Goal: Information Seeking & Learning: Learn about a topic

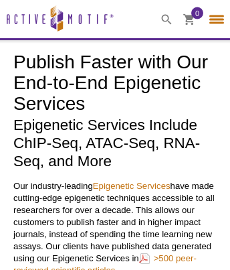
select select "[GEOGRAPHIC_DATA]"
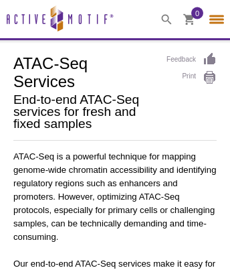
select select "[GEOGRAPHIC_DATA]"
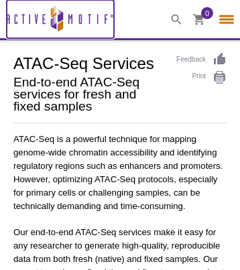
click at [63, 22] on icon at bounding box center [60, 18] width 5 height 10
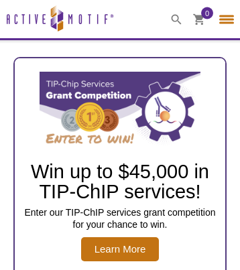
select select "[GEOGRAPHIC_DATA]"
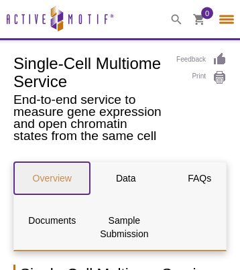
click at [52, 184] on link "Overview" at bounding box center [52, 178] width 76 height 32
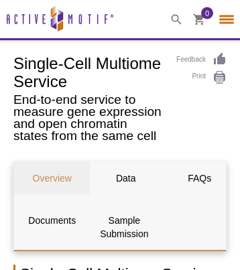
scroll to position [167, 0]
